Goal: Information Seeking & Learning: Learn about a topic

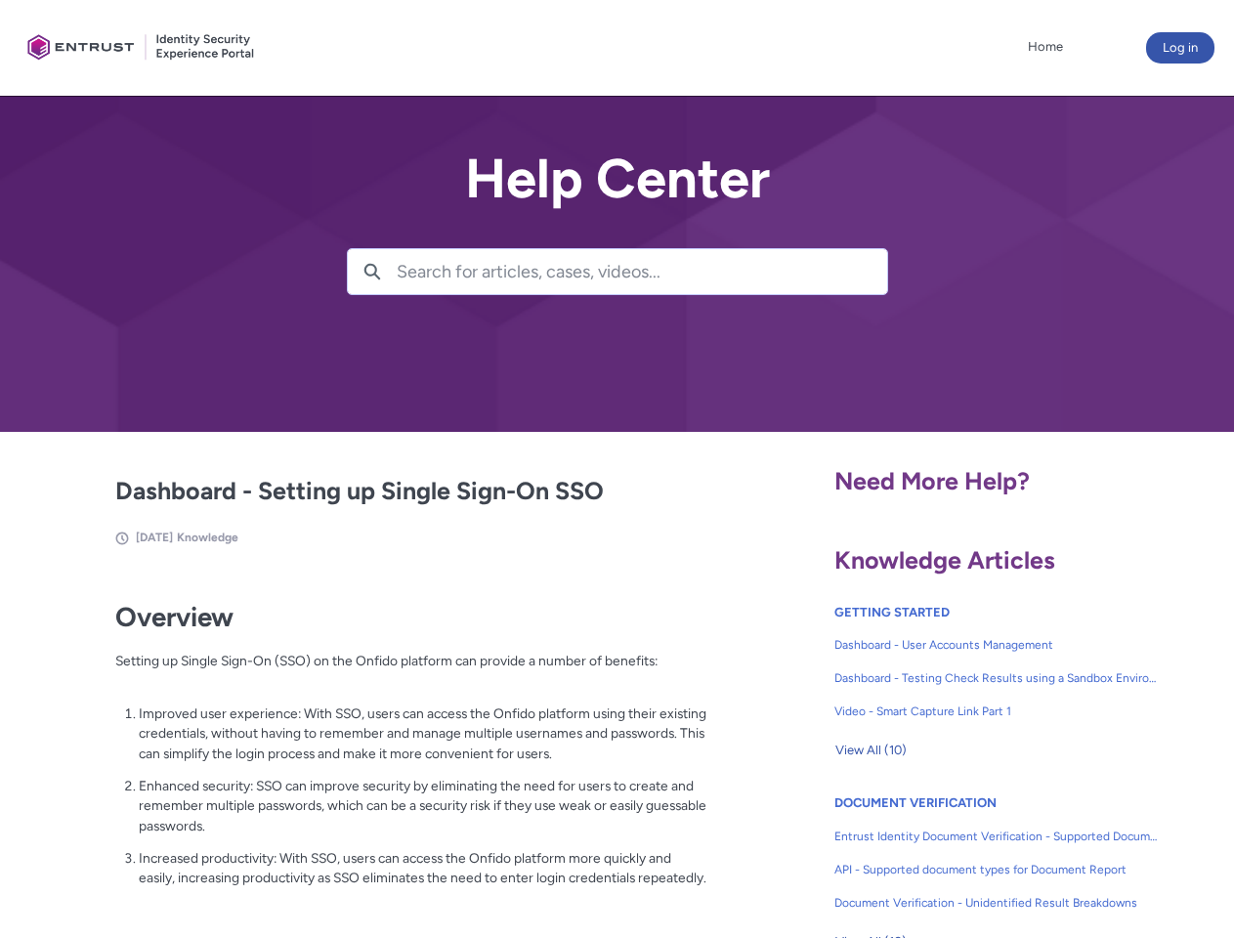
click at [372, 272] on lightning-primitive-icon "button" at bounding box center [372, 270] width 18 height 15
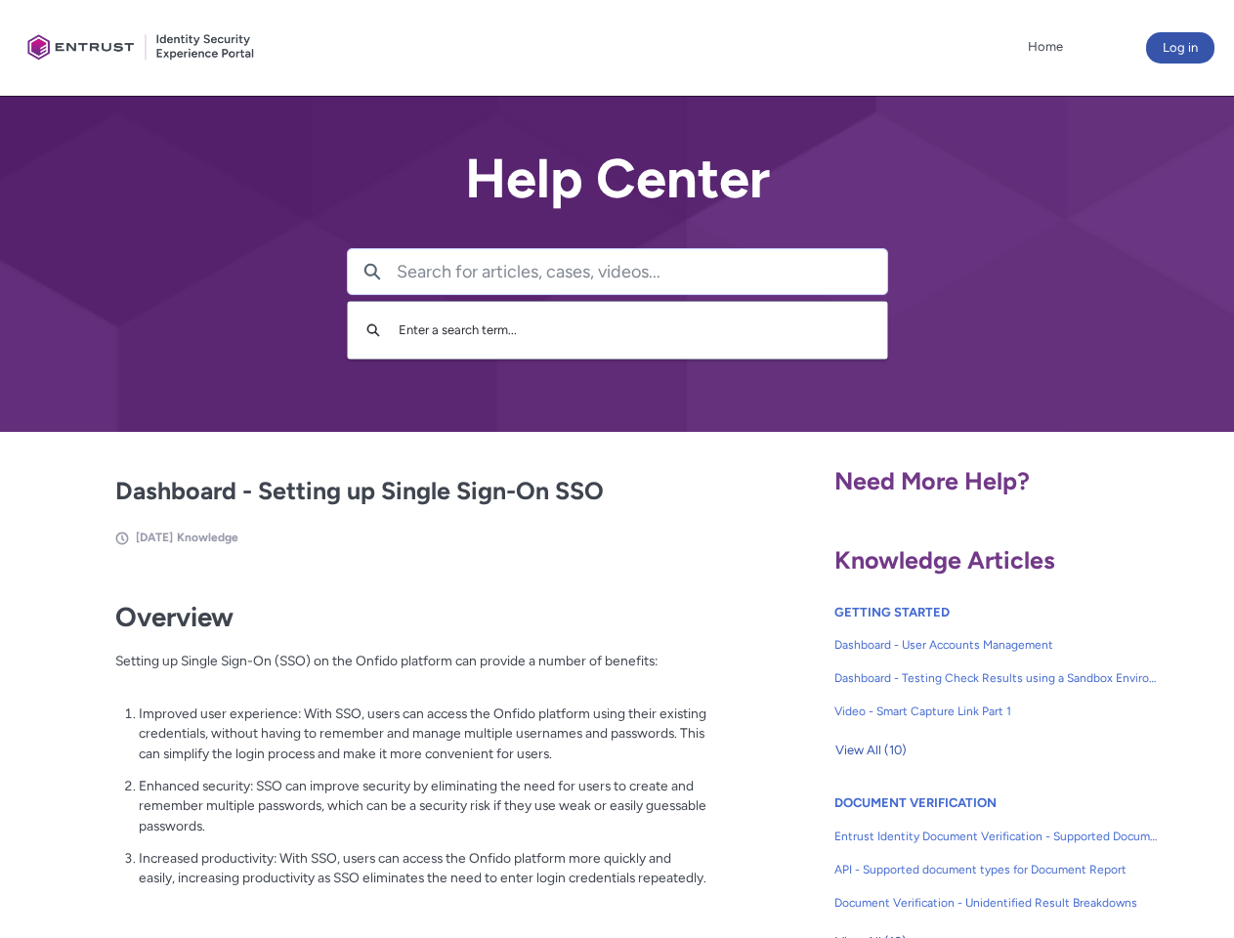
click at [374, 747] on p "Improved user experience: With SSO, users can access the Onfido platform using …" at bounding box center [423, 733] width 569 height 61
click at [870, 750] on span "View All (10)" at bounding box center [870, 750] width 71 height 29
click at [944, 855] on link "API - Supported document types for Document Report" at bounding box center [996, 869] width 324 height 33
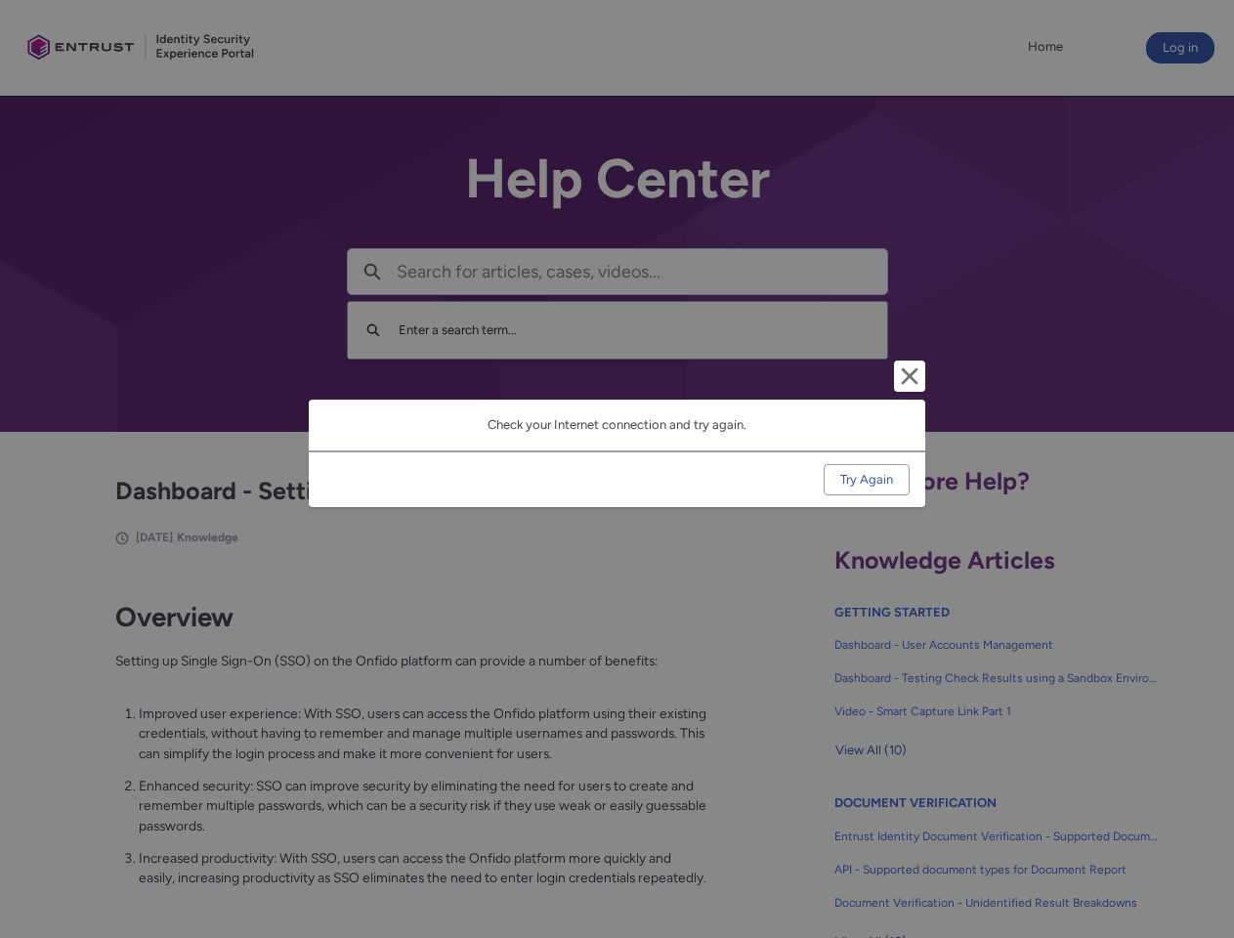
click at [1203, 855] on div "Cancel and close Check your Internet connection and try again. Try Again" at bounding box center [617, 469] width 1234 height 938
